Goal: Task Accomplishment & Management: Manage account settings

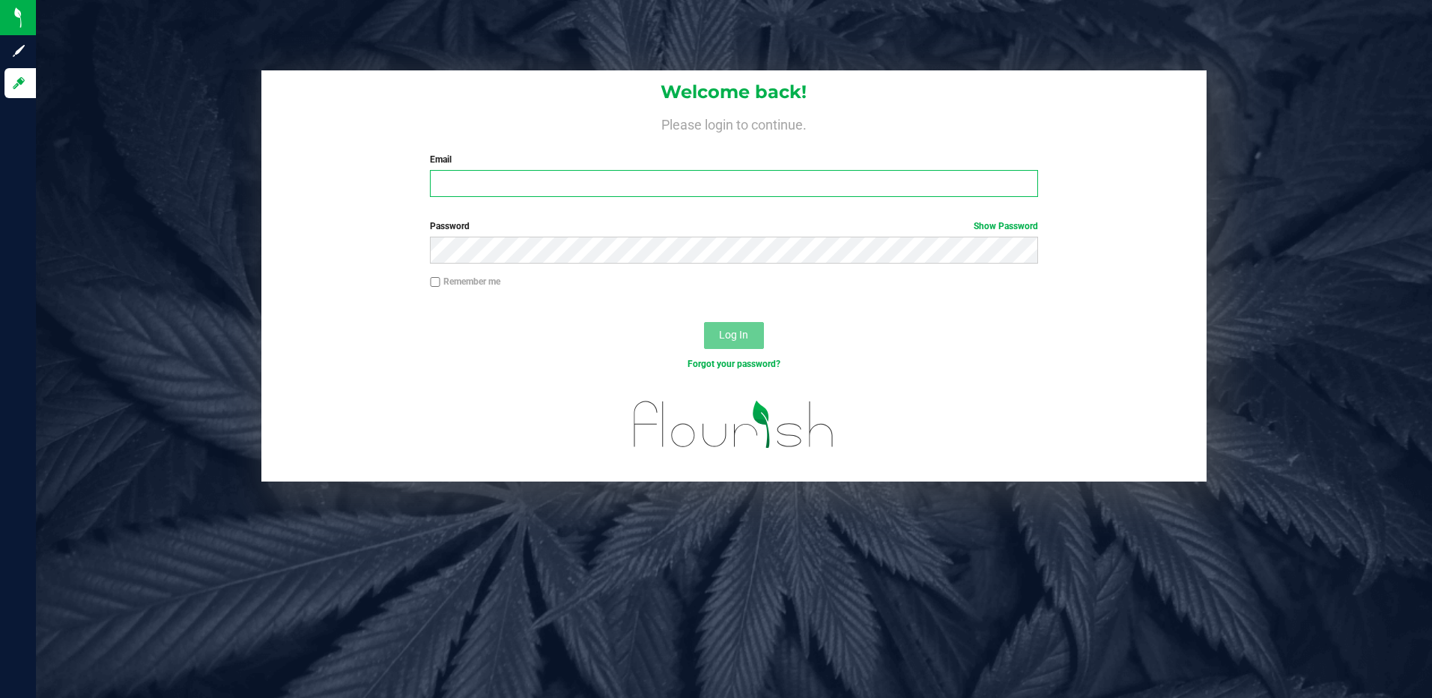
click at [481, 174] on input "Email" at bounding box center [734, 183] width 608 height 27
type input "[EMAIL_ADDRESS][DOMAIN_NAME]"
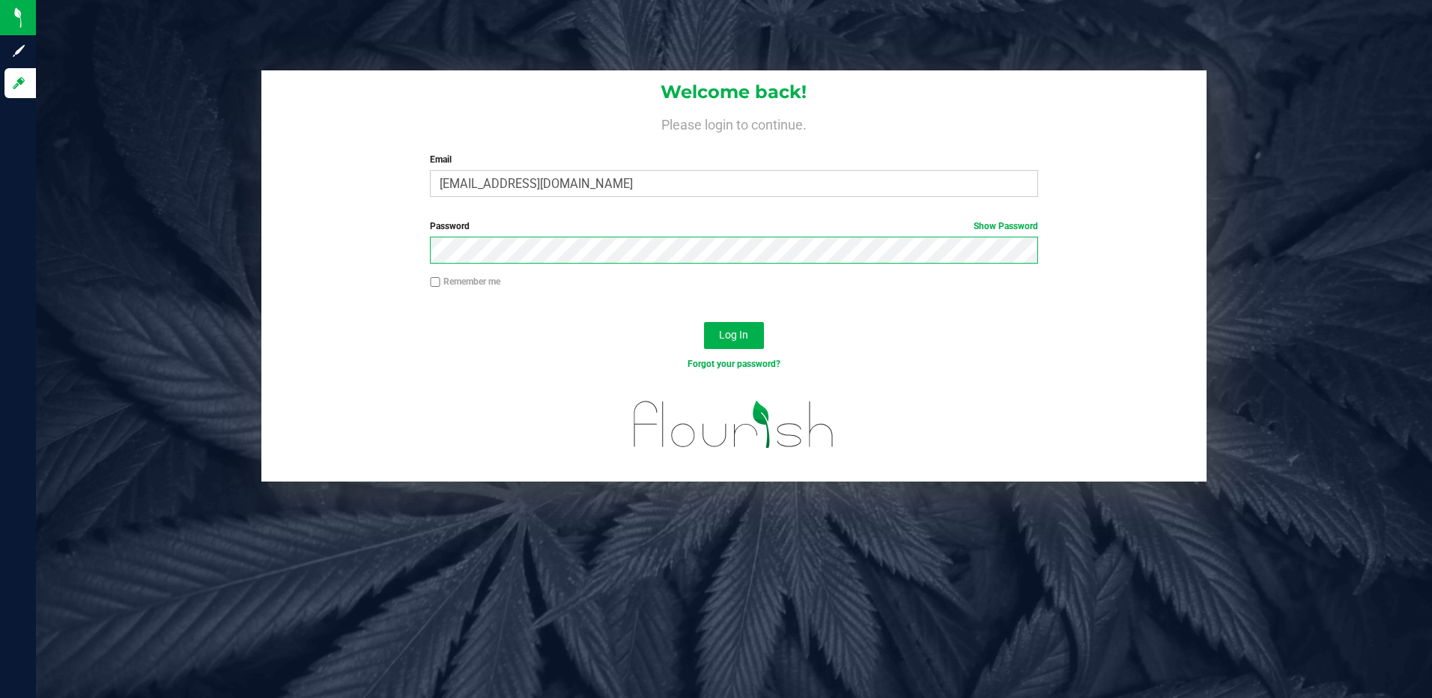
click at [704, 322] on button "Log In" at bounding box center [734, 335] width 60 height 27
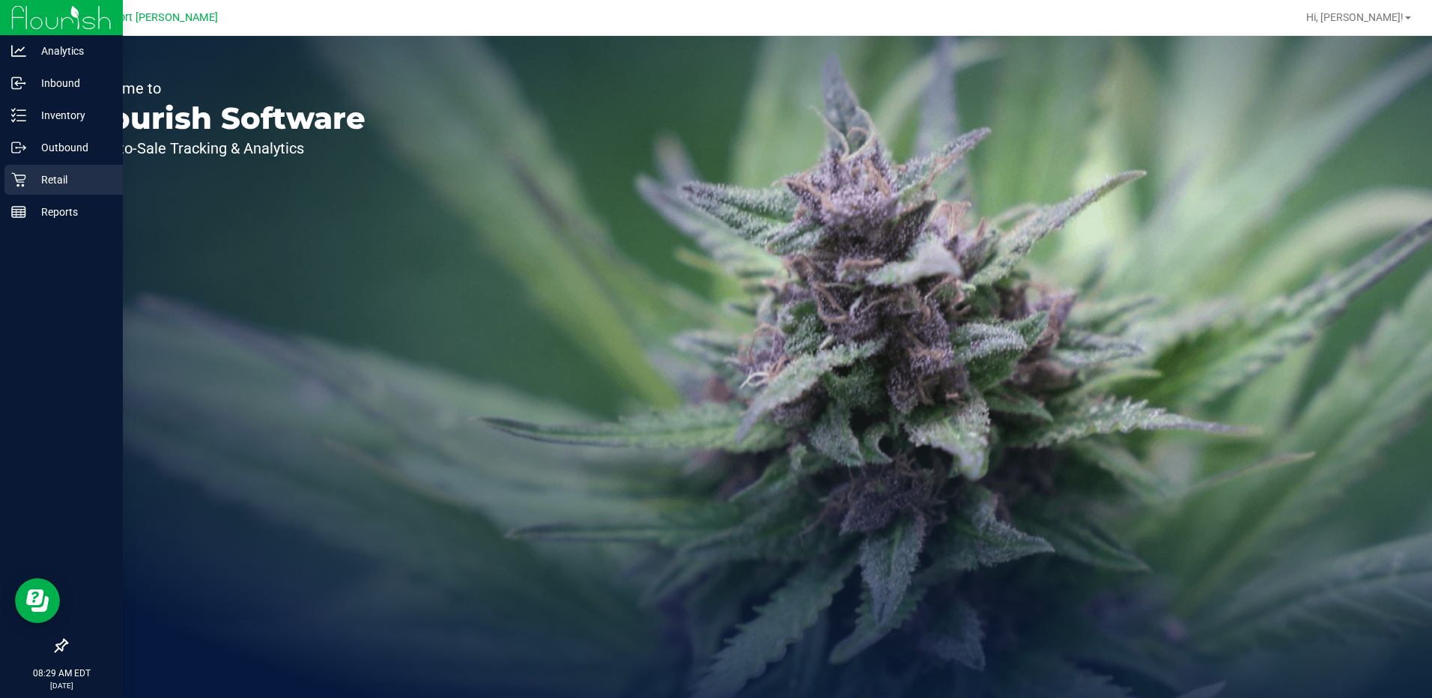
click at [51, 170] on div "Retail" at bounding box center [63, 180] width 118 height 30
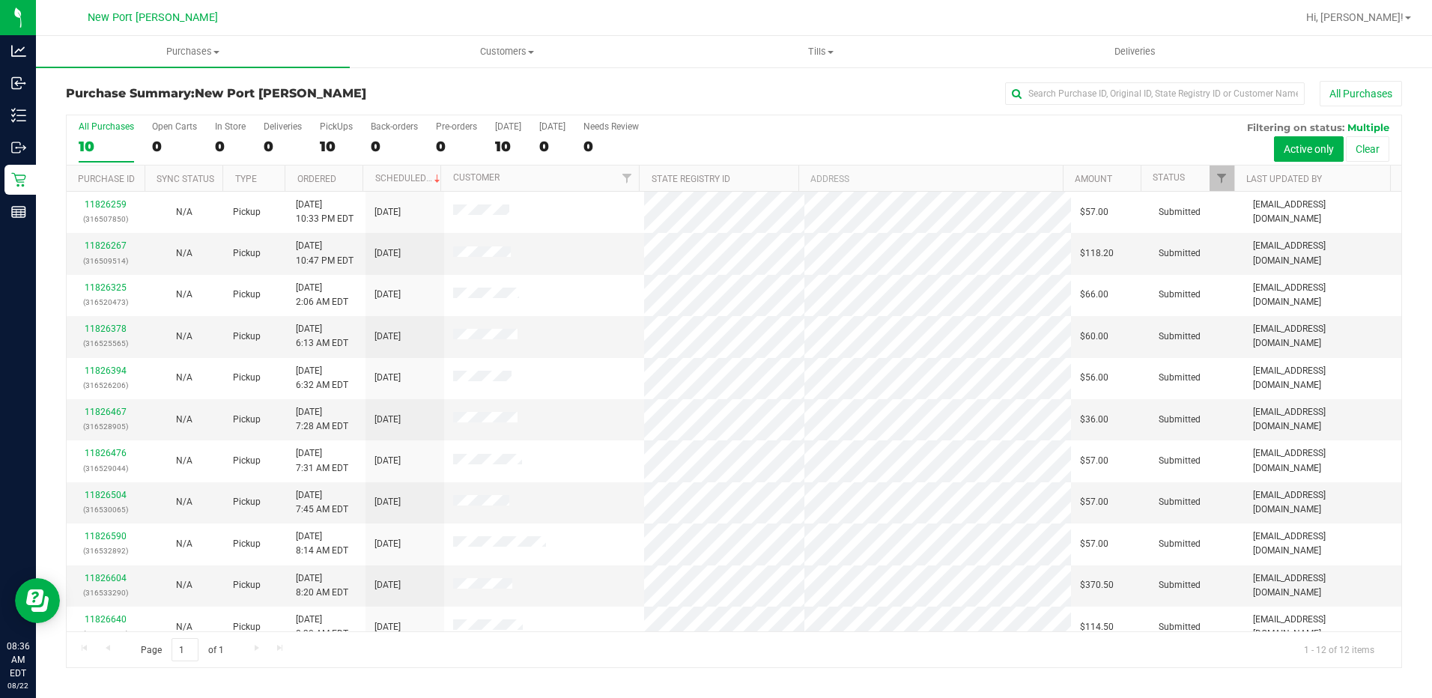
click at [81, 24] on div "New Port [PERSON_NAME]" at bounding box center [152, 17] width 219 height 23
click at [811, 52] on span "Tills" at bounding box center [821, 51] width 312 height 13
click at [742, 89] on span "Manage tills" at bounding box center [714, 90] width 101 height 13
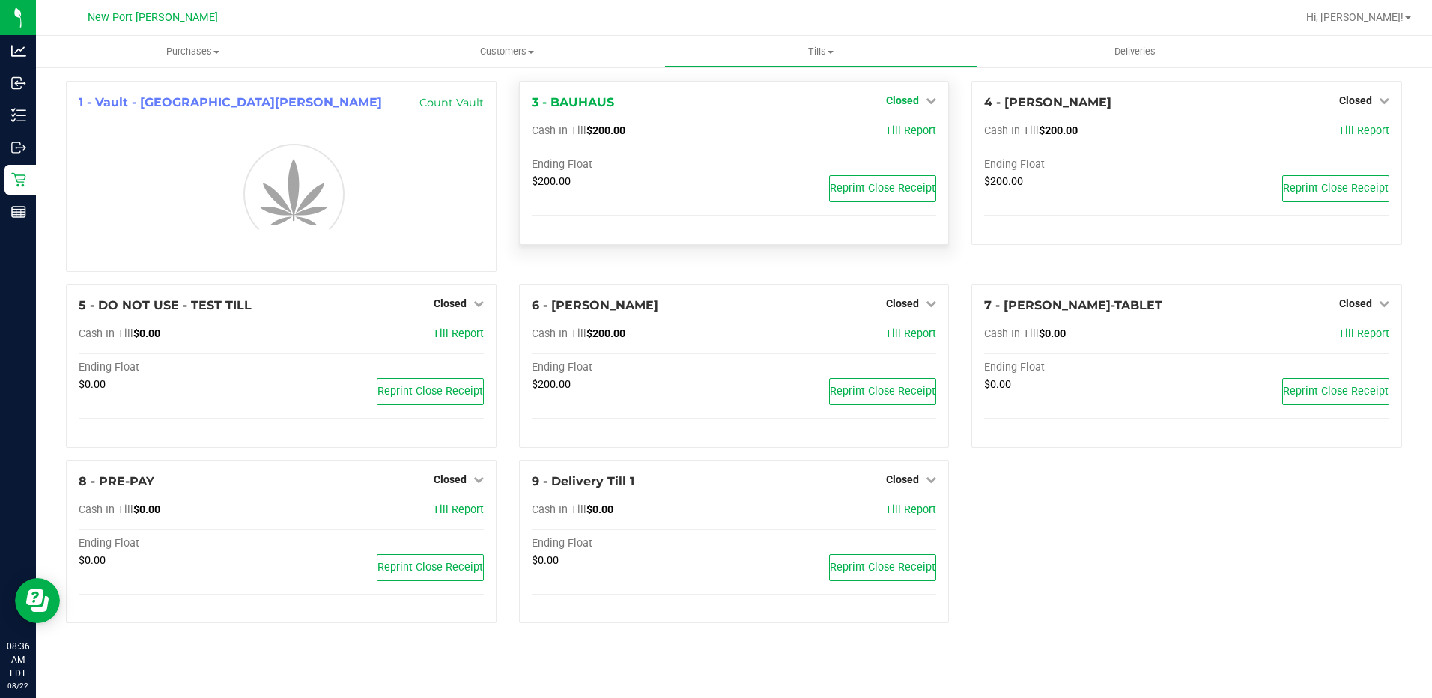
click at [920, 103] on link "Closed" at bounding box center [911, 100] width 50 height 12
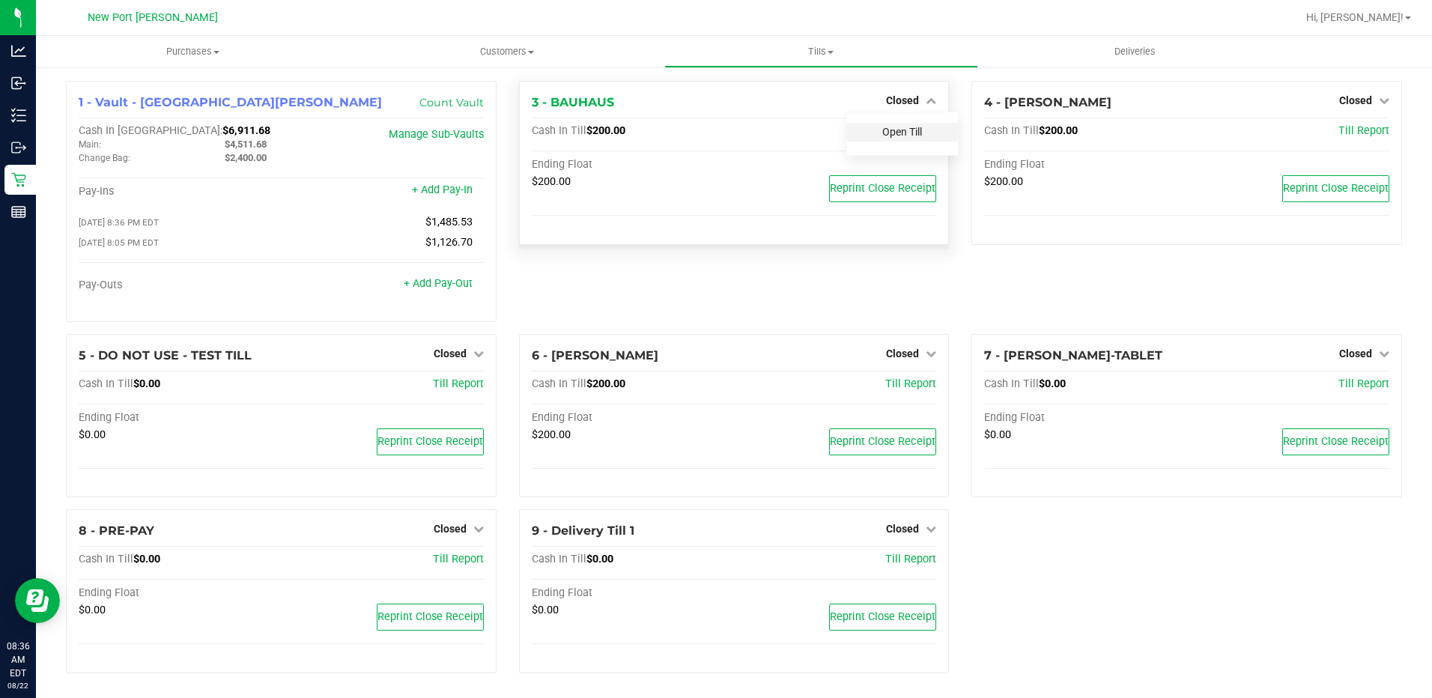
click at [894, 137] on link "Open Till" at bounding box center [902, 132] width 40 height 12
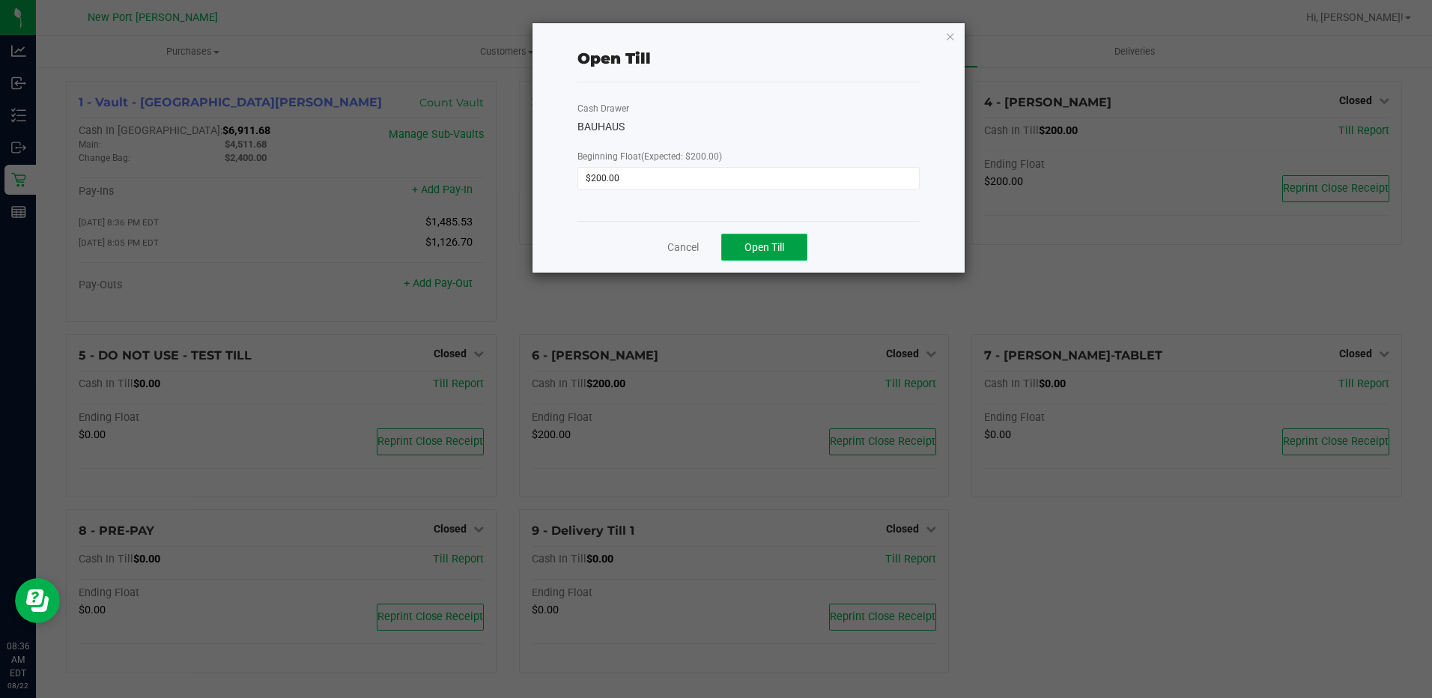
click at [776, 241] on span "Open Till" at bounding box center [764, 247] width 40 height 12
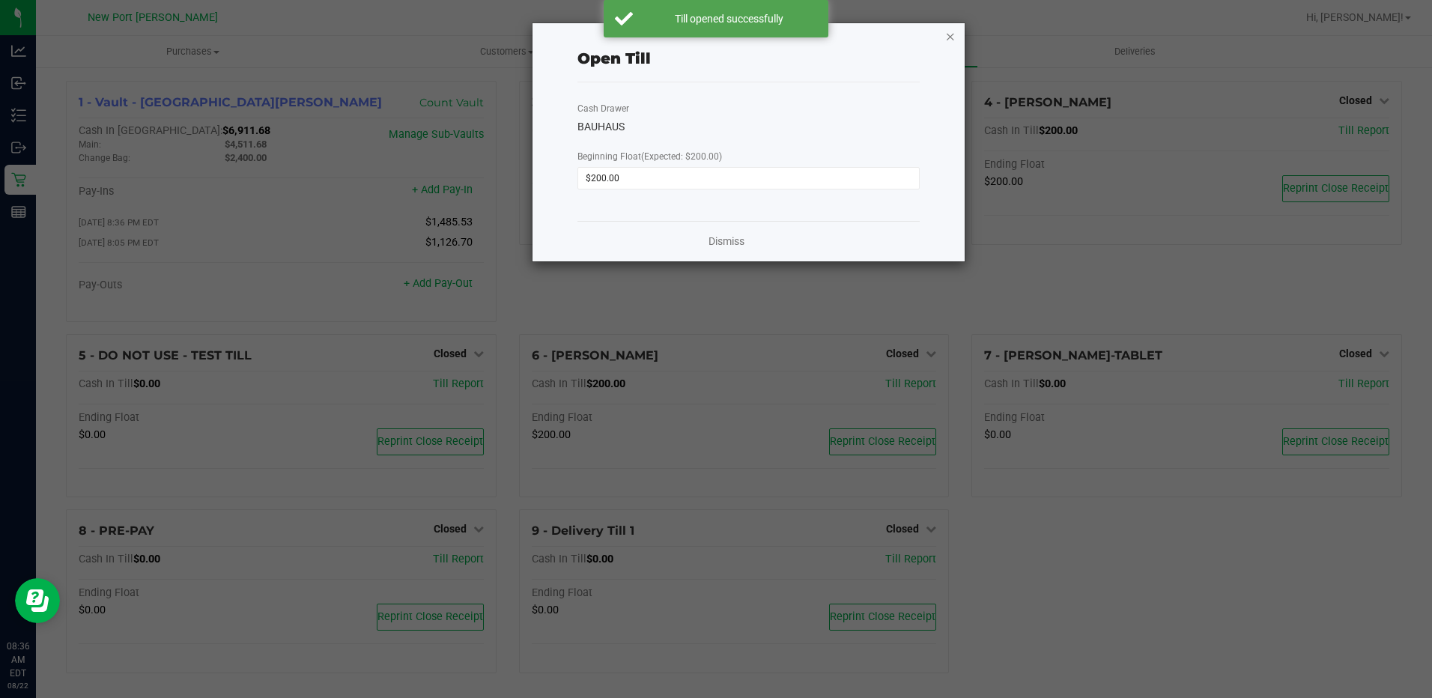
drag, startPoint x: 947, startPoint y: 31, endPoint x: 1087, endPoint y: 70, distance: 146.1
click at [947, 31] on icon "button" at bounding box center [950, 36] width 10 height 18
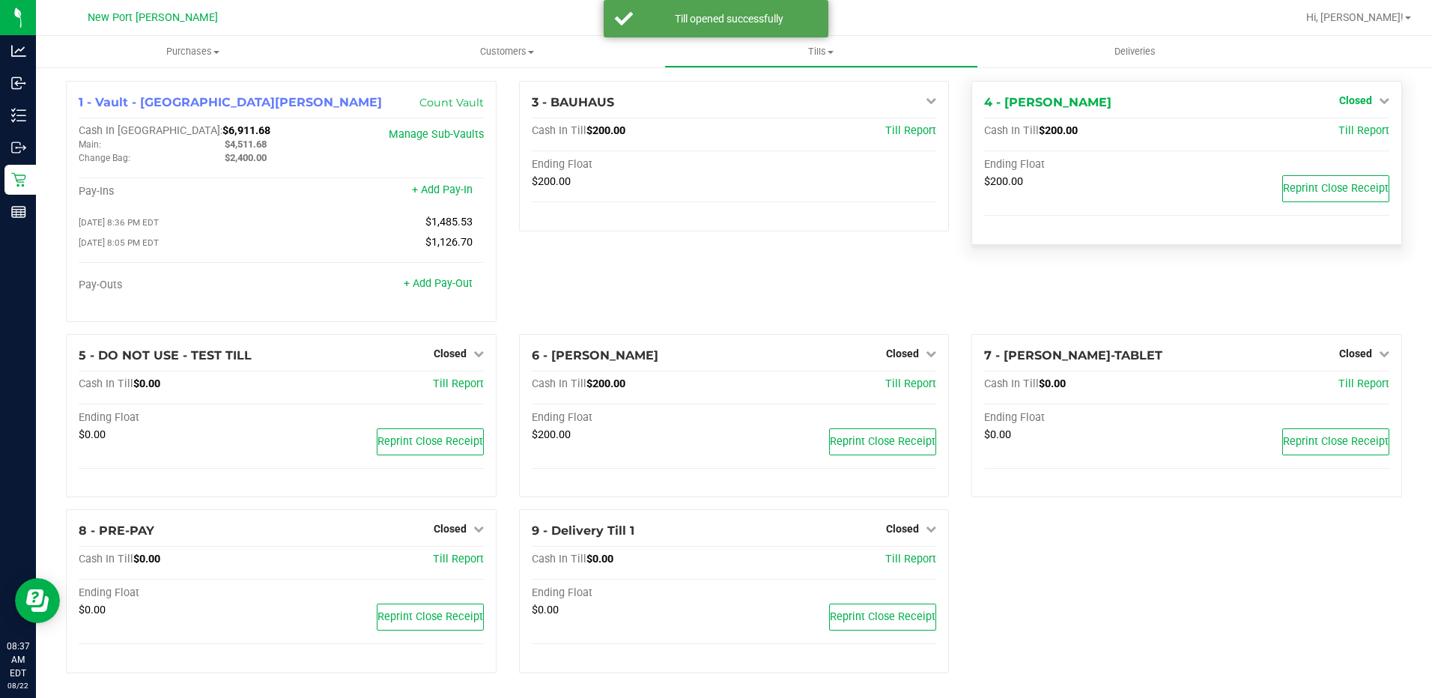
click at [1352, 100] on span "Closed" at bounding box center [1355, 100] width 33 height 12
click at [1335, 130] on link "Open Till" at bounding box center [1355, 132] width 40 height 12
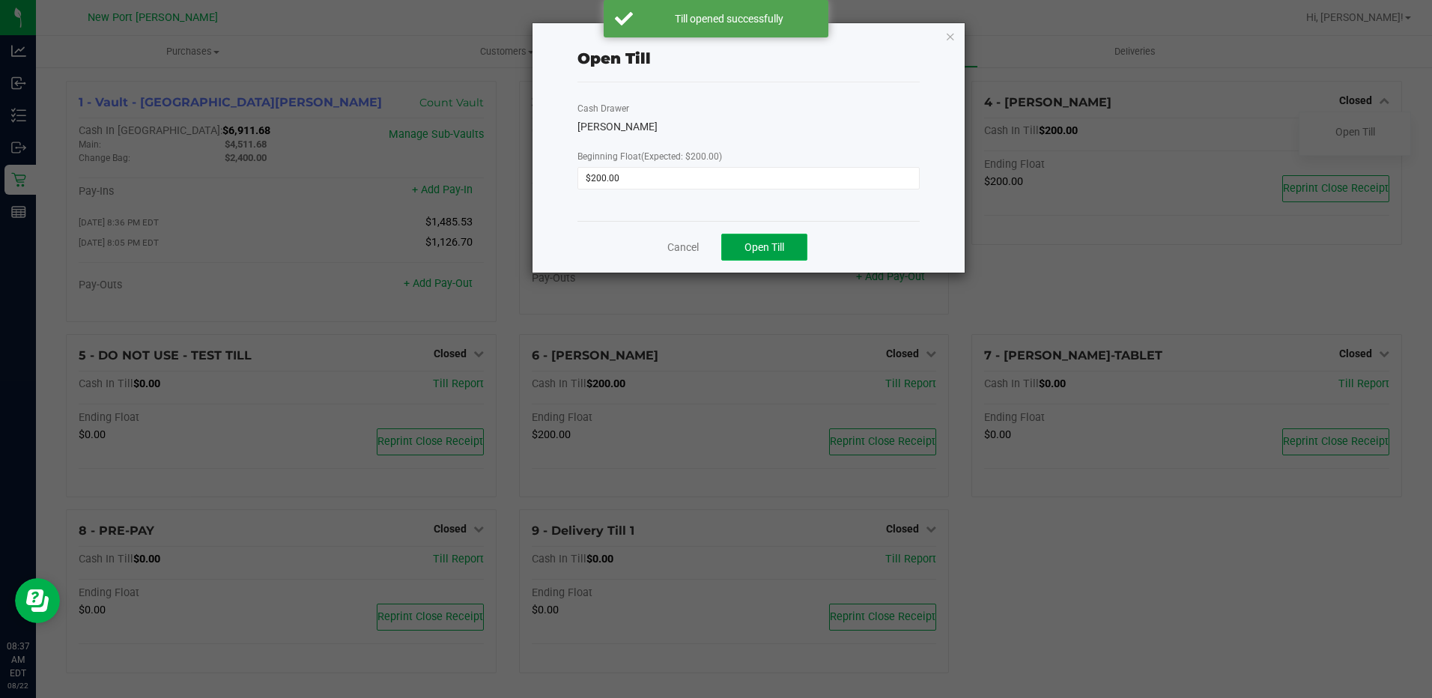
click at [740, 240] on button "Open Till" at bounding box center [764, 247] width 86 height 27
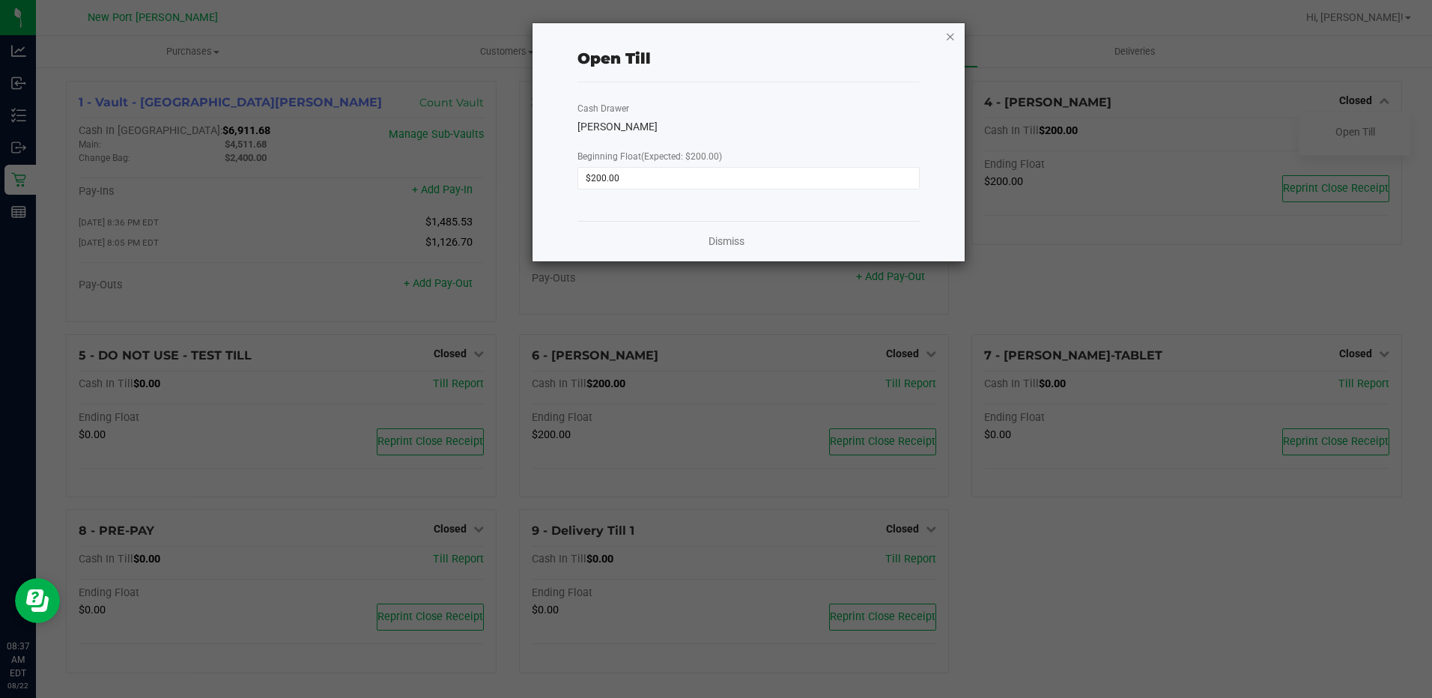
click at [947, 39] on icon "button" at bounding box center [950, 36] width 10 height 18
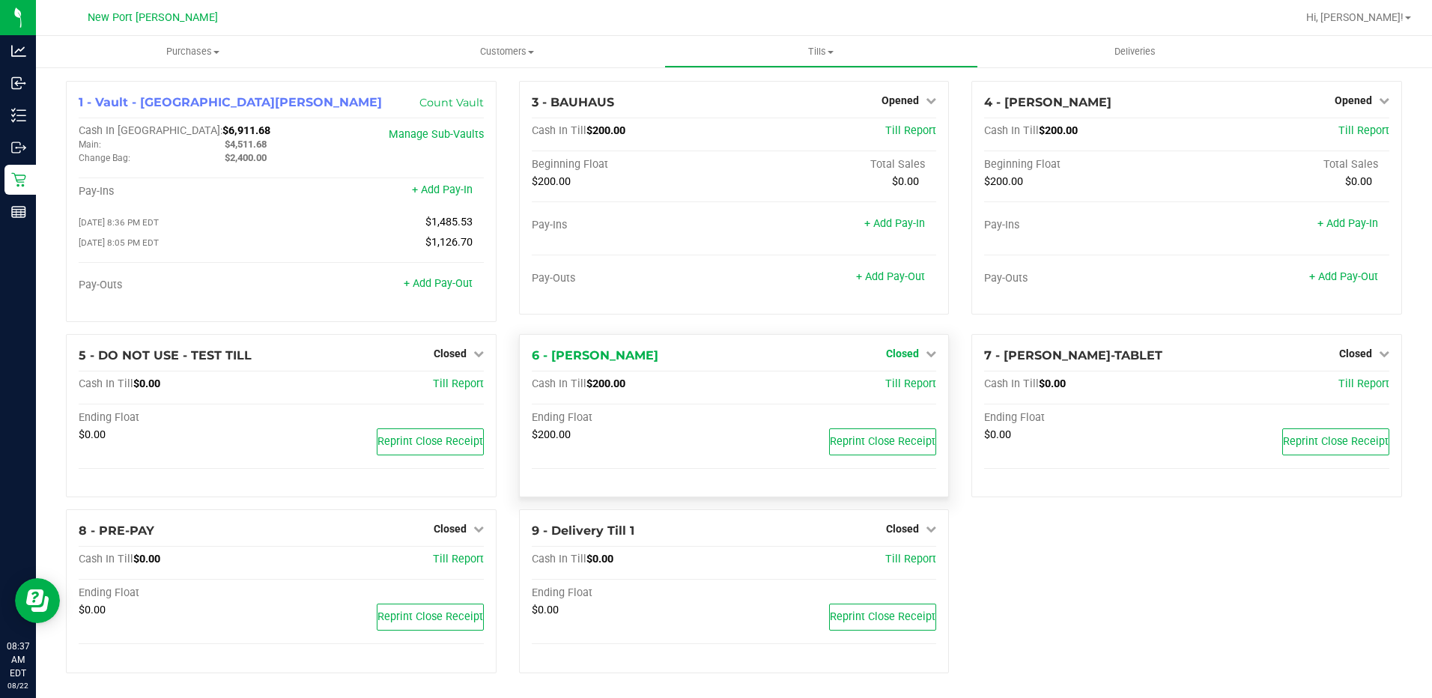
click at [905, 353] on span "Closed" at bounding box center [902, 353] width 33 height 12
click at [885, 389] on link "Open Till" at bounding box center [902, 384] width 40 height 12
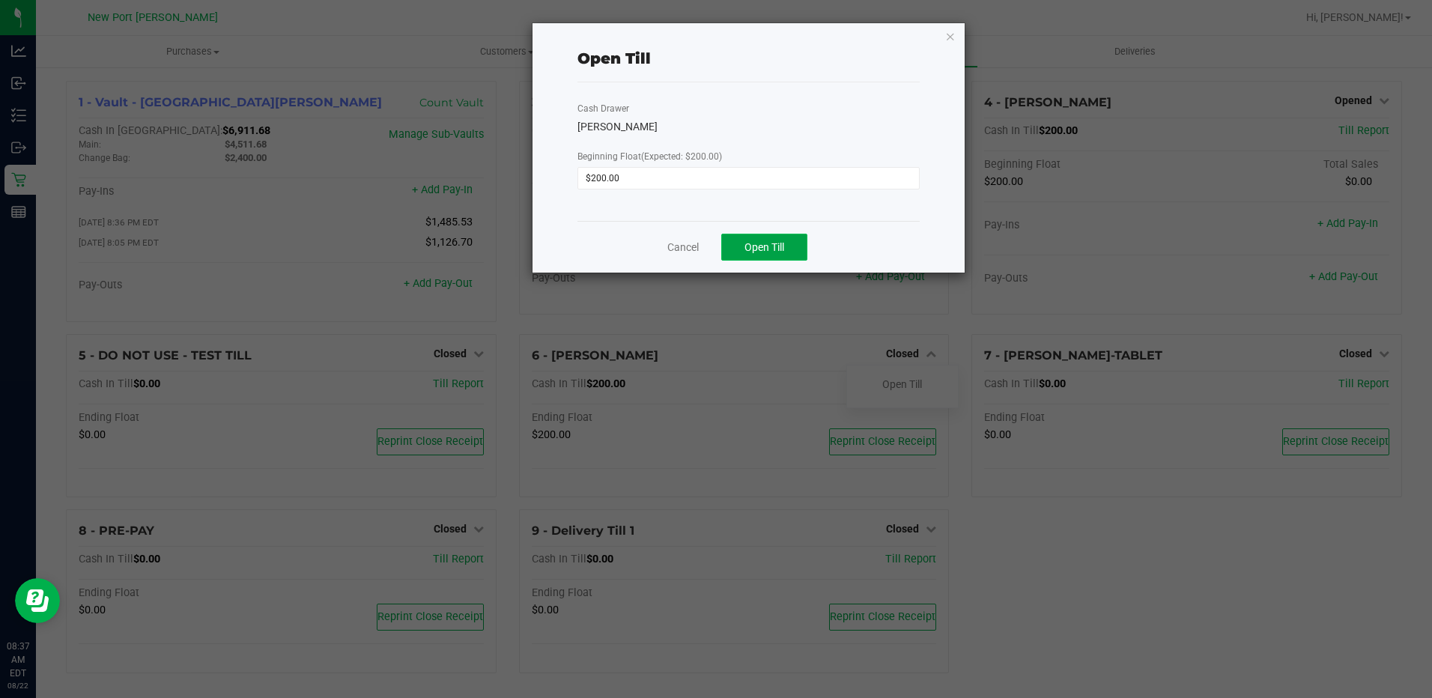
click at [768, 243] on span "Open Till" at bounding box center [764, 247] width 40 height 12
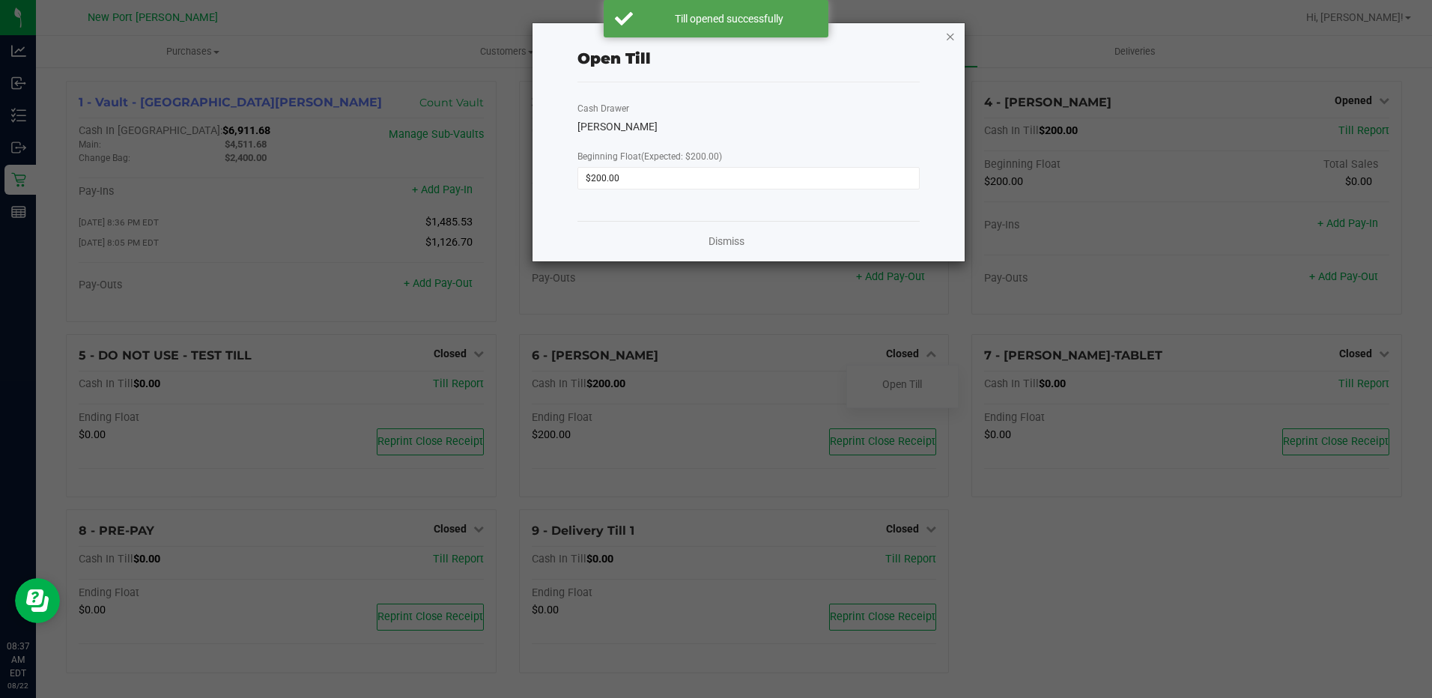
click at [948, 35] on icon "button" at bounding box center [950, 36] width 10 height 18
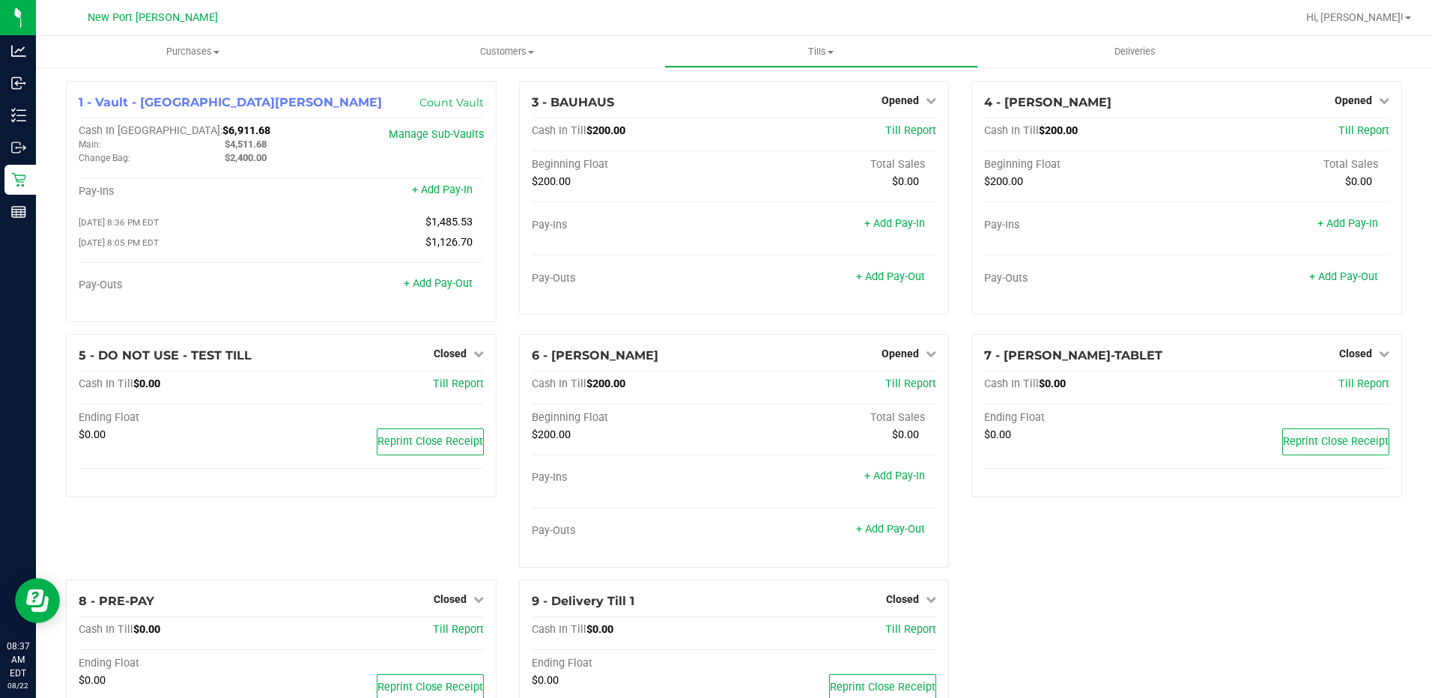
click at [1169, 580] on div "7 - [PERSON_NAME]-TABLET Closed Open Till Cash In Till $0.00 Till Report Ending…" at bounding box center [1186, 457] width 453 height 246
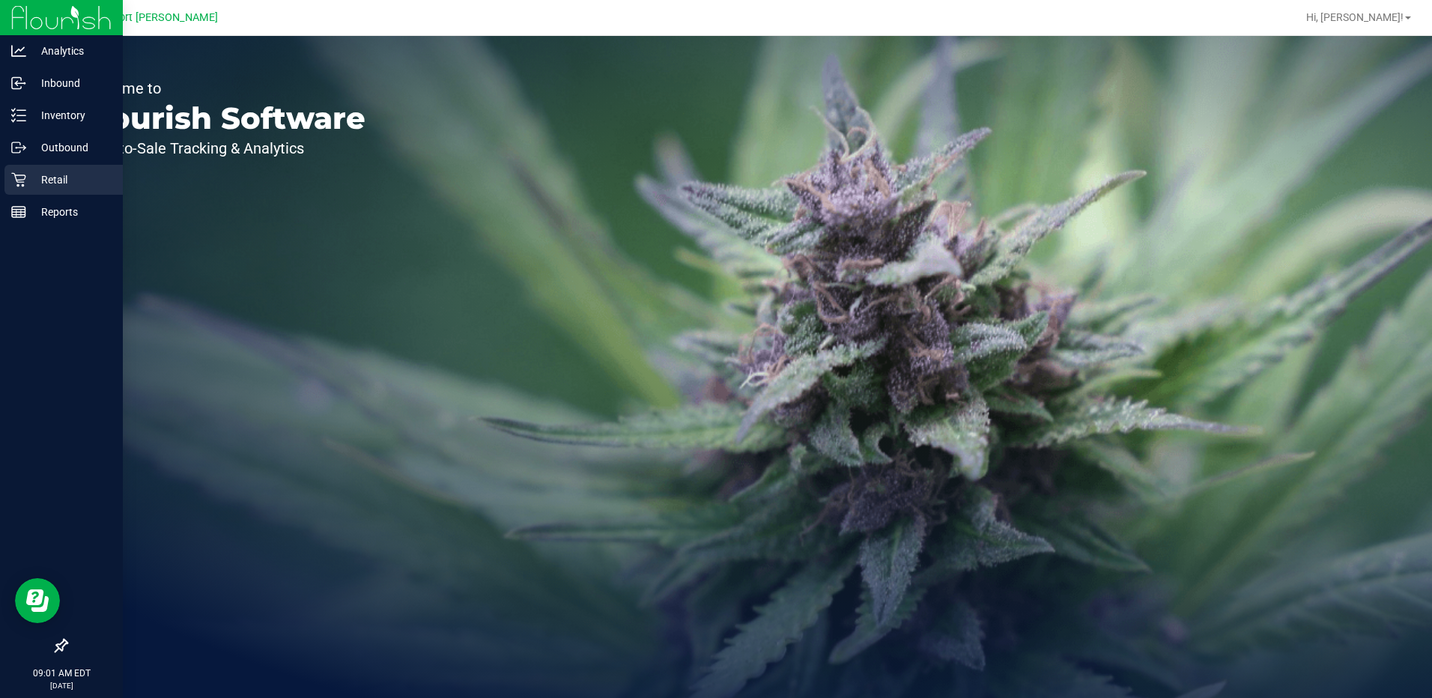
click at [44, 183] on p "Retail" at bounding box center [71, 180] width 90 height 18
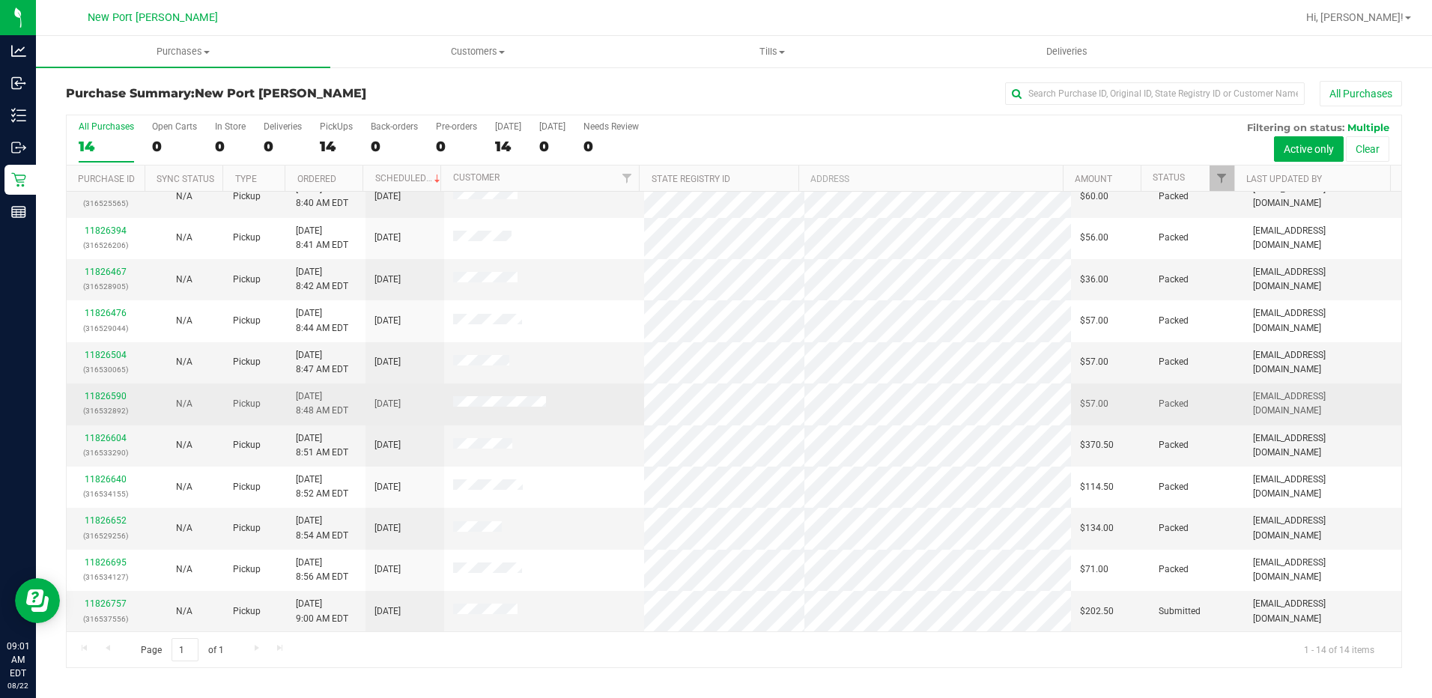
scroll to position [141, 0]
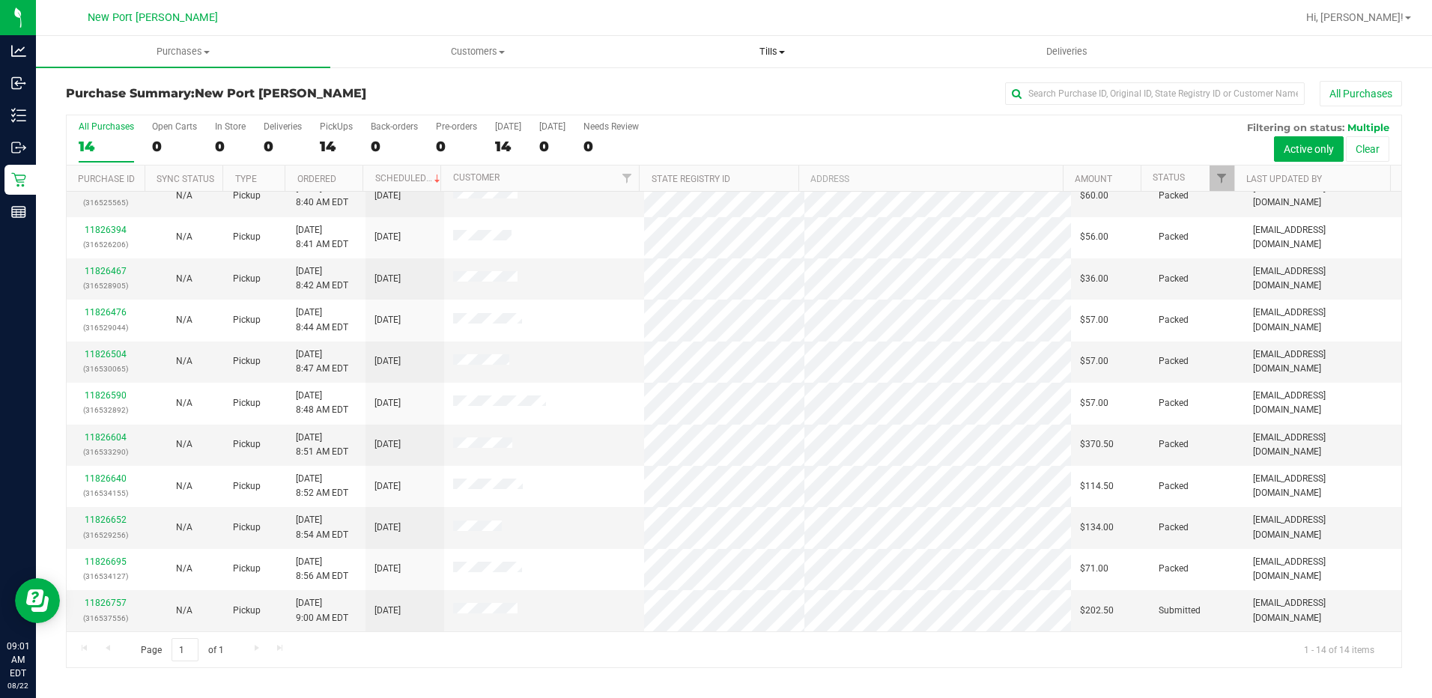
click at [761, 55] on span "Tills" at bounding box center [772, 51] width 293 height 13
click at [669, 91] on span "Manage tills" at bounding box center [675, 90] width 101 height 13
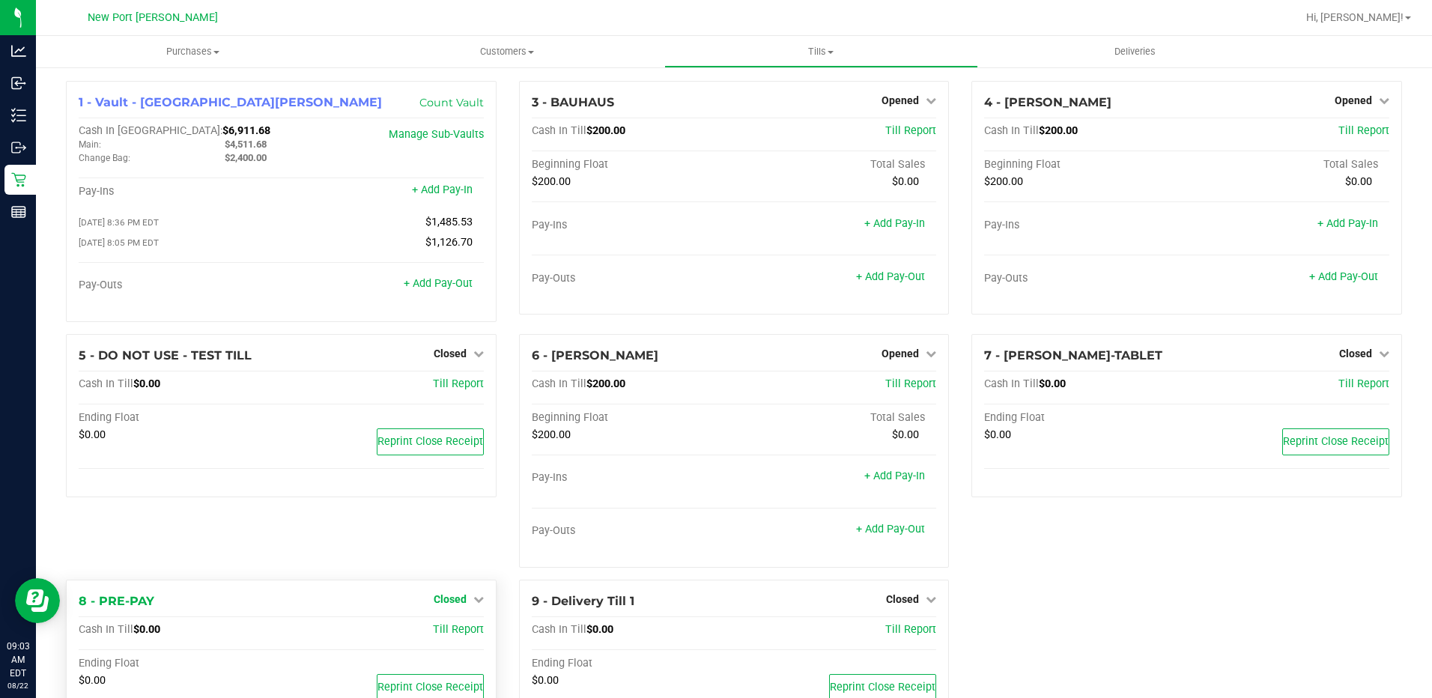
click at [448, 596] on span "Closed" at bounding box center [450, 599] width 33 height 12
click at [449, 627] on link "Open Till" at bounding box center [450, 630] width 40 height 12
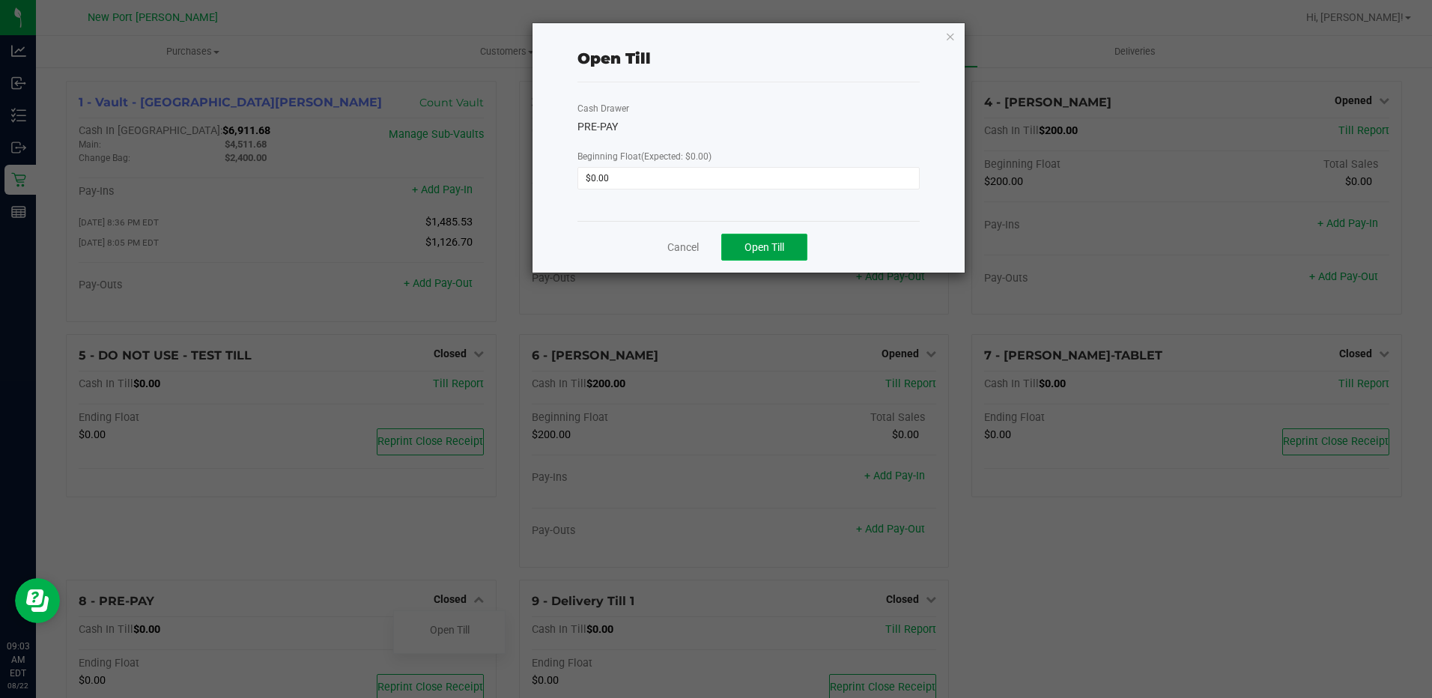
click at [789, 234] on button "Open Till" at bounding box center [764, 247] width 86 height 27
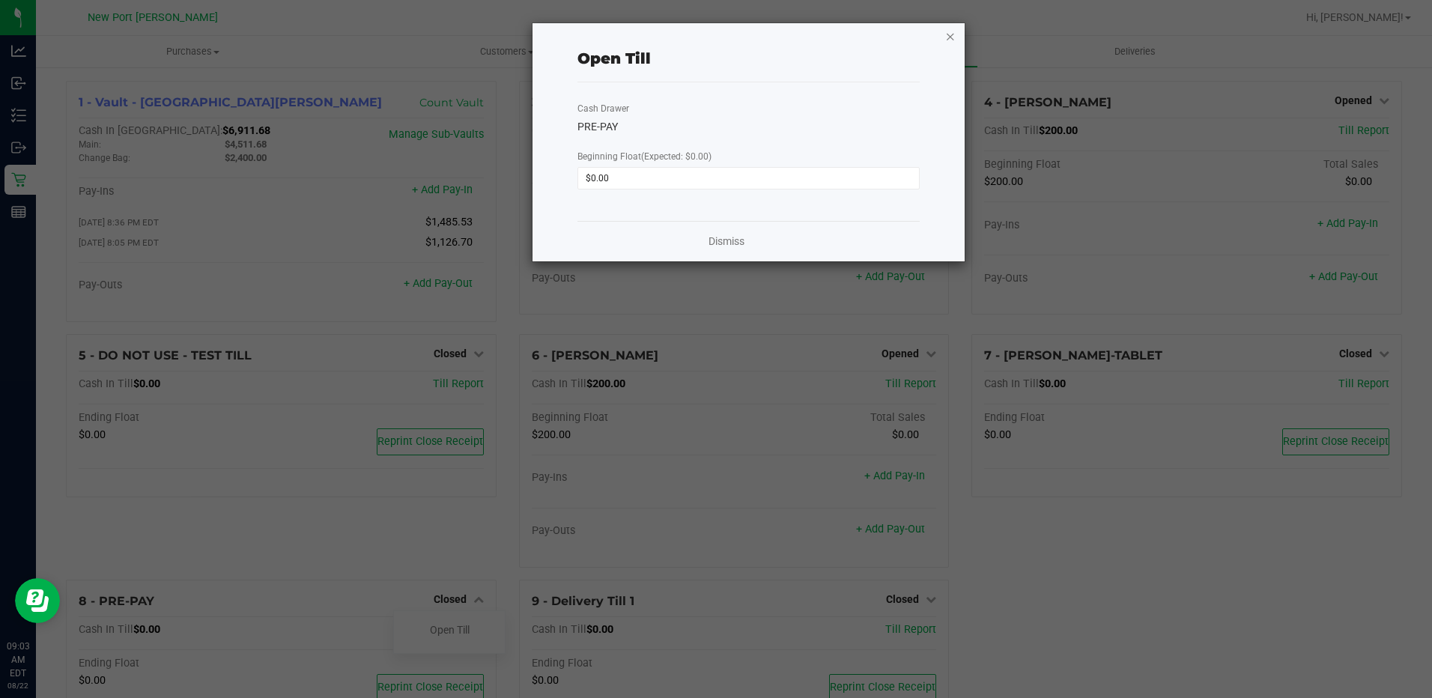
click at [950, 35] on icon "button" at bounding box center [950, 36] width 10 height 18
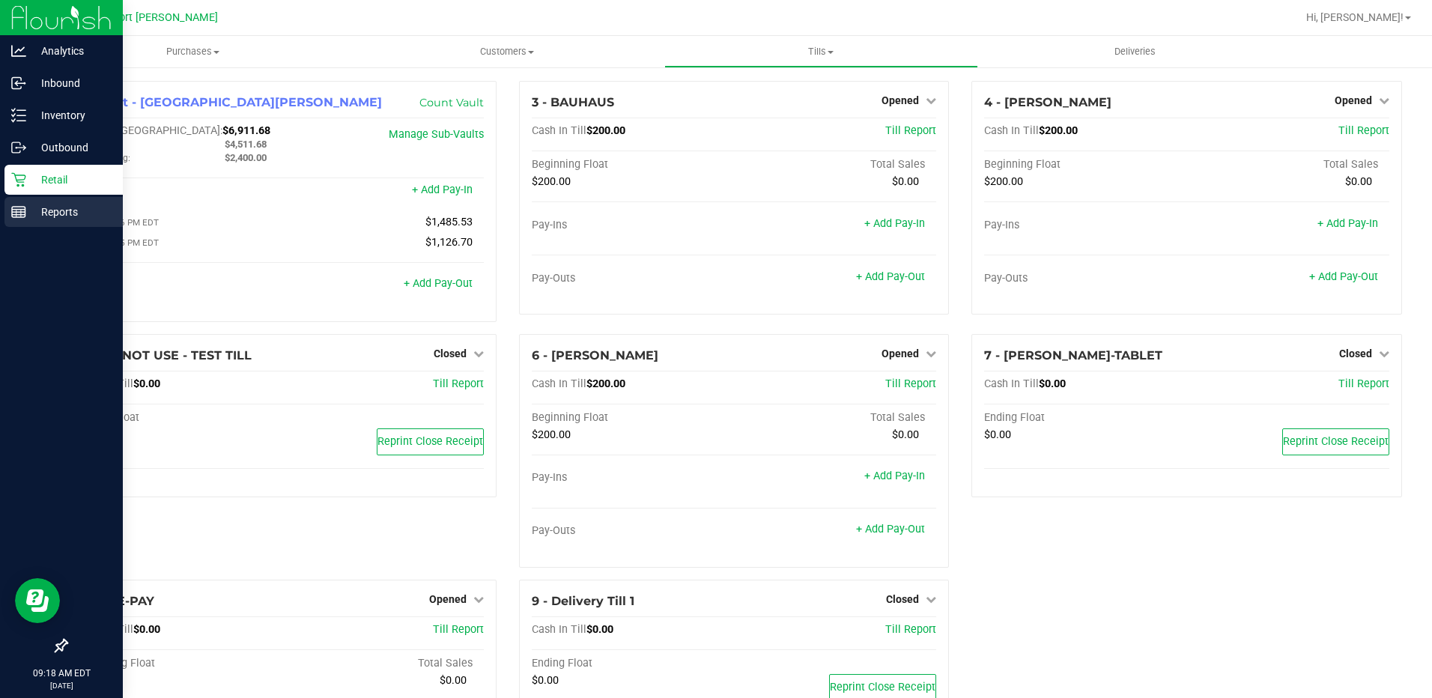
click at [57, 204] on p "Reports" at bounding box center [71, 212] width 90 height 18
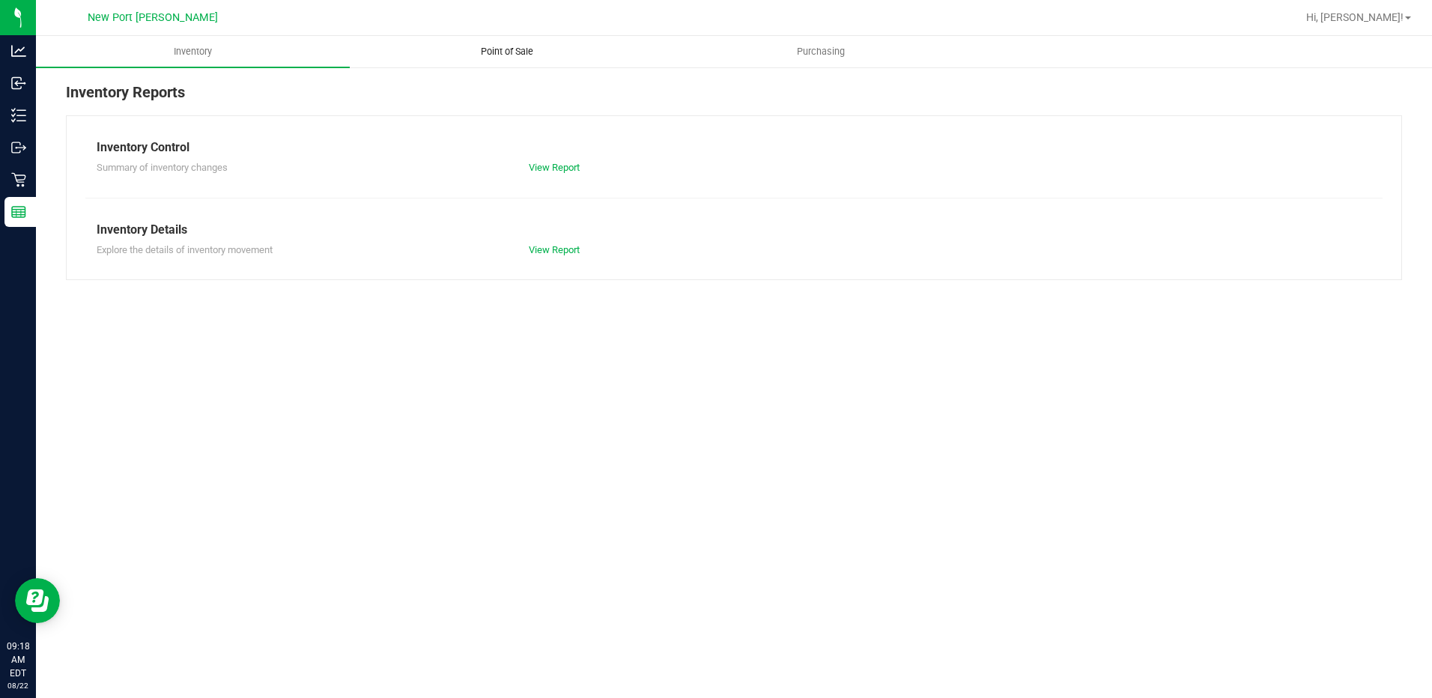
click at [496, 57] on span "Point of Sale" at bounding box center [507, 51] width 93 height 13
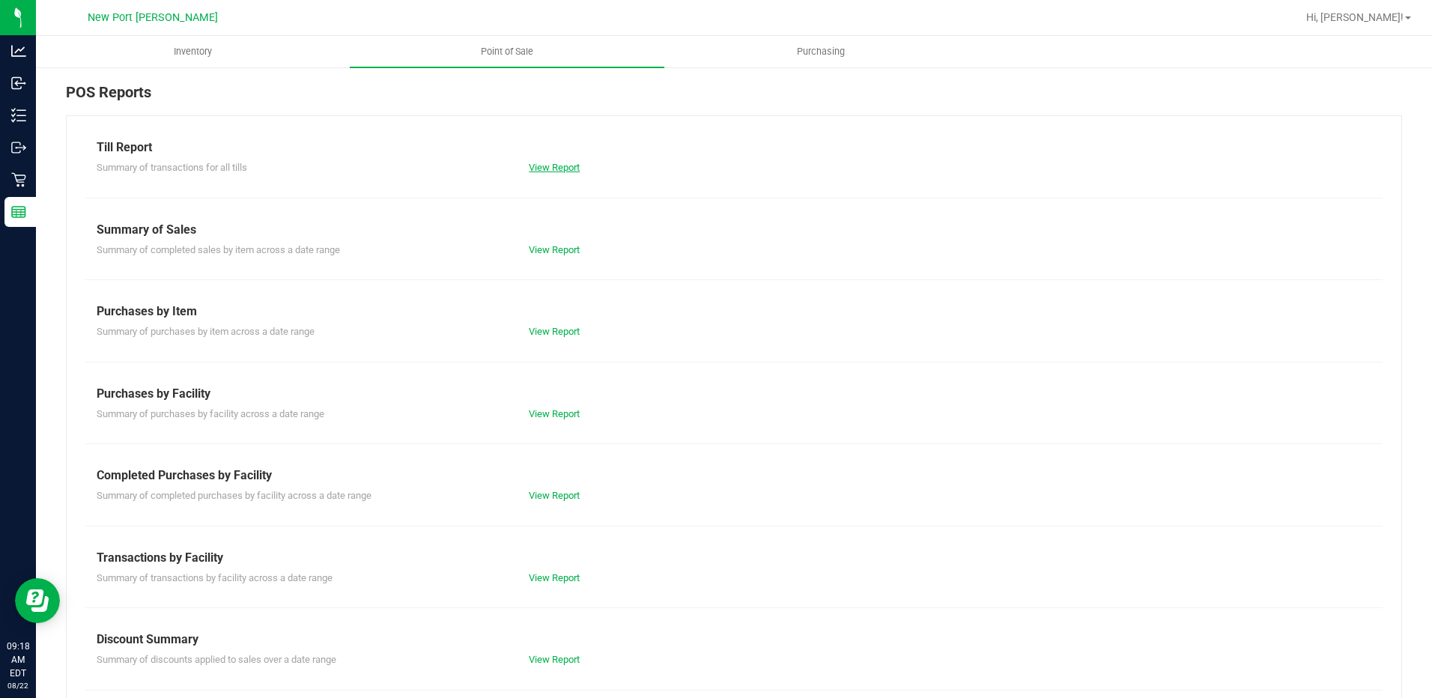
click at [542, 165] on link "View Report" at bounding box center [554, 167] width 51 height 11
